Goal: Transaction & Acquisition: Book appointment/travel/reservation

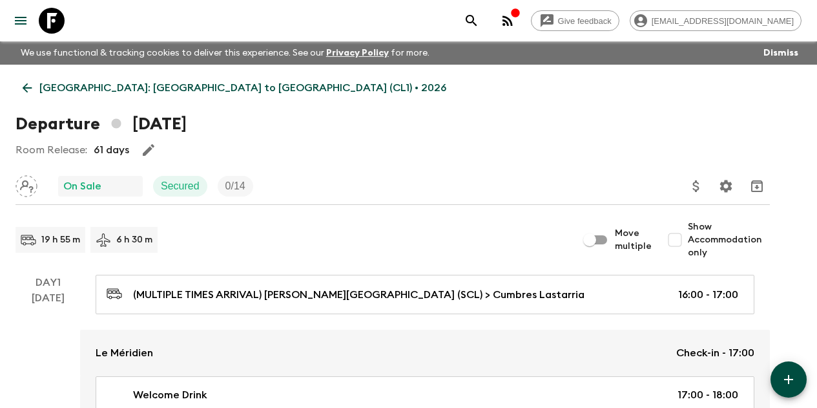
scroll to position [2843, 0]
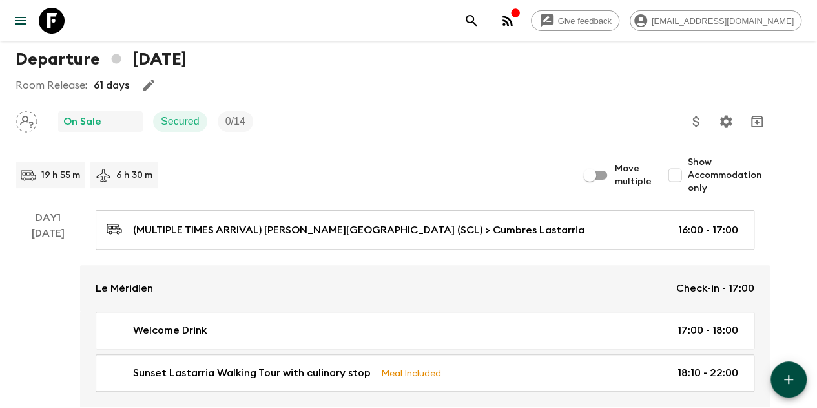
scroll to position [0, 0]
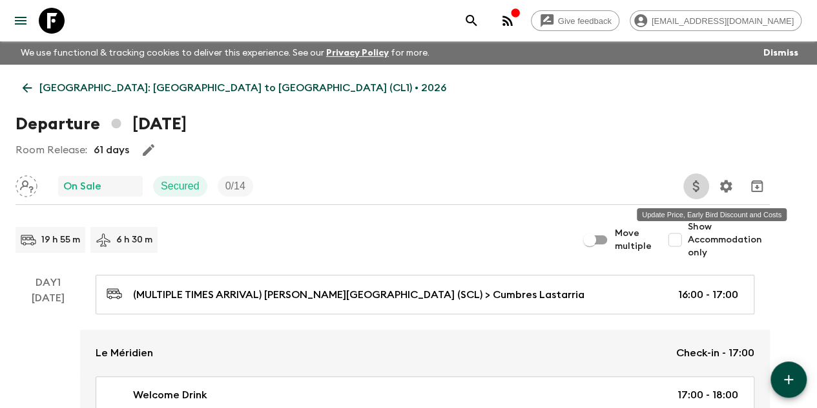
click at [704, 181] on icon "Update Price, Early Bird Discount and Costs" at bounding box center [697, 186] width 16 height 16
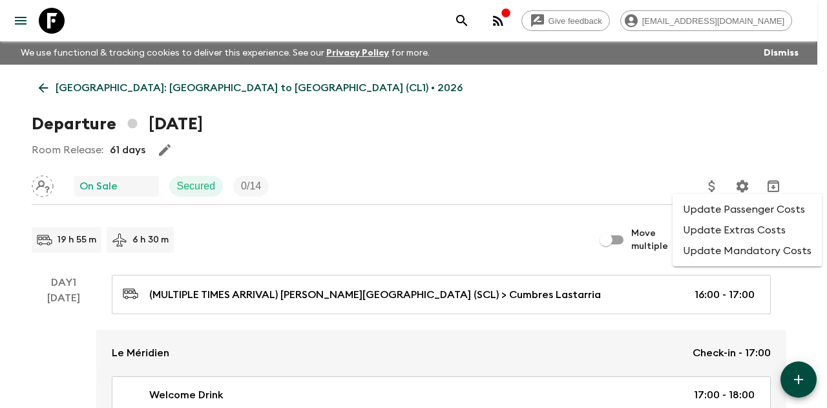
click at [722, 240] on li "Update Extras Costs" at bounding box center [747, 230] width 149 height 21
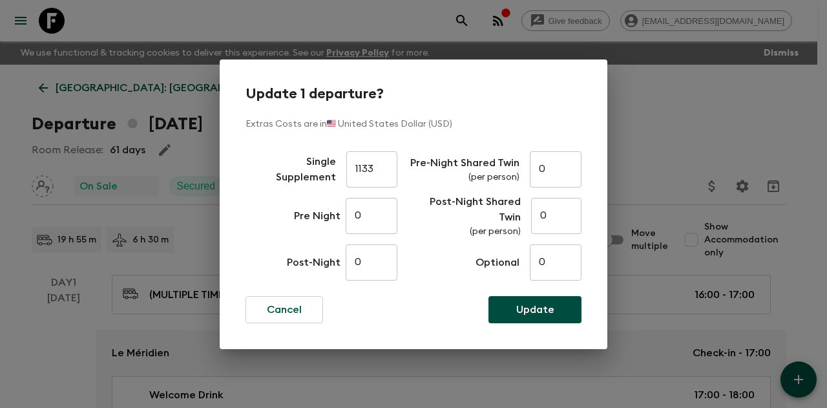
click at [659, 130] on div "Update 1 departure? Extras Costs are in 🇺🇸 United States Dollar (USD) Single Su…" at bounding box center [413, 204] width 827 height 408
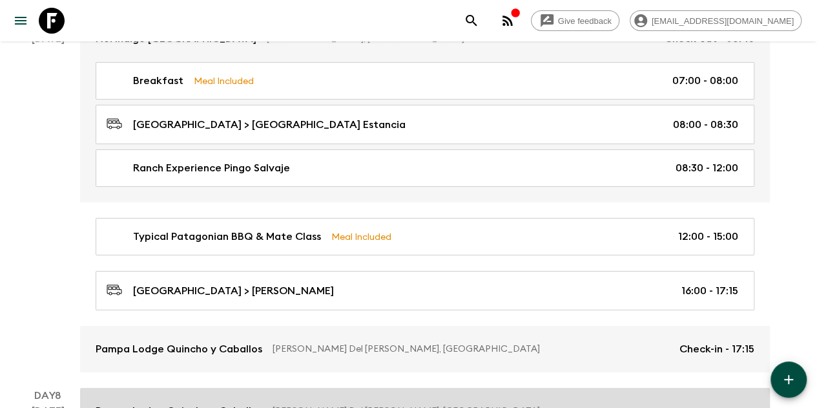
scroll to position [2132, 0]
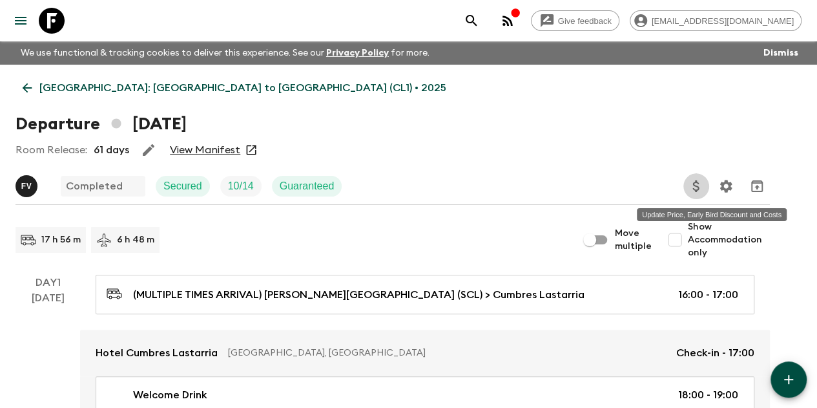
click at [704, 187] on icon "Update Price, Early Bird Discount and Costs" at bounding box center [697, 186] width 16 height 16
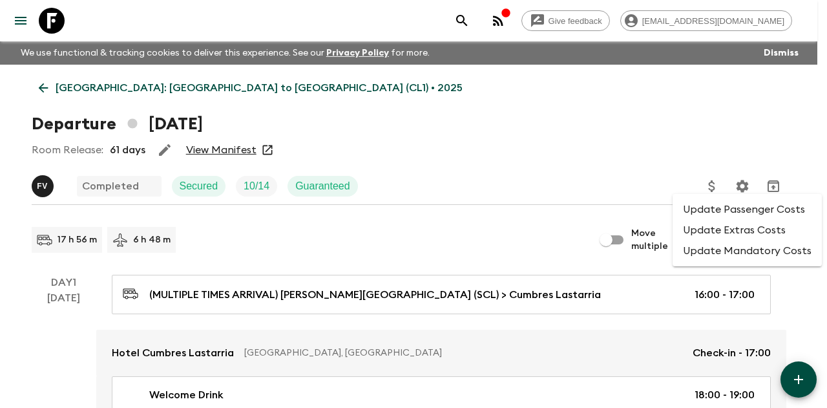
click at [721, 224] on li "Update Extras Costs" at bounding box center [747, 230] width 149 height 21
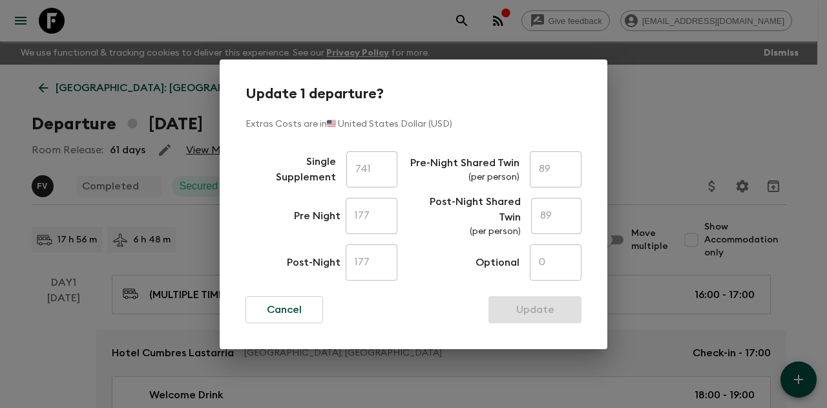
click at [633, 138] on div "Update 1 departure? Extras Costs are in 🇺🇸 United States Dollar (USD) Single Su…" at bounding box center [413, 204] width 827 height 408
